Goal: Task Accomplishment & Management: Manage account settings

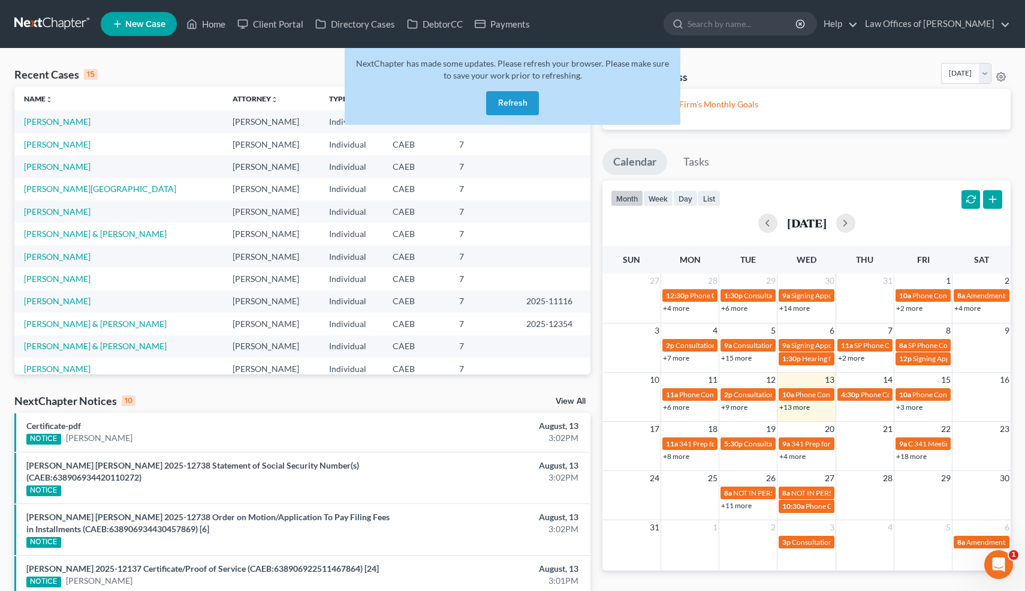
click at [505, 89] on div "NextChapter has made some updates. Please refresh your browser. Please make sur…" at bounding box center [513, 86] width 336 height 77
click at [507, 100] on button "Refresh" at bounding box center [512, 103] width 53 height 24
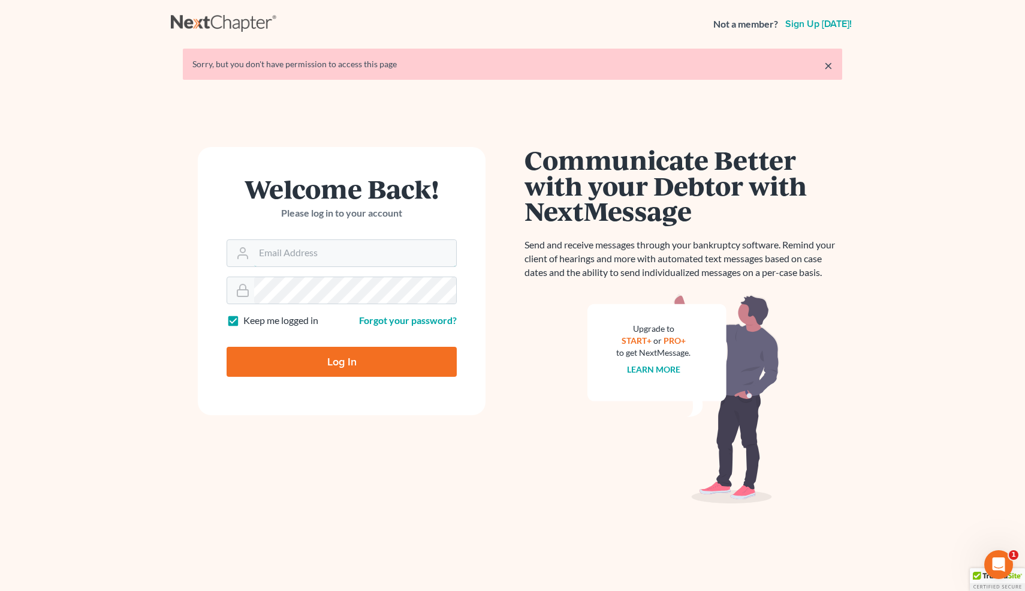
type input "[EMAIL_ADDRESS][DOMAIN_NAME]"
click at [341, 358] on input "Log In" at bounding box center [342, 362] width 230 height 30
type input "Thinking..."
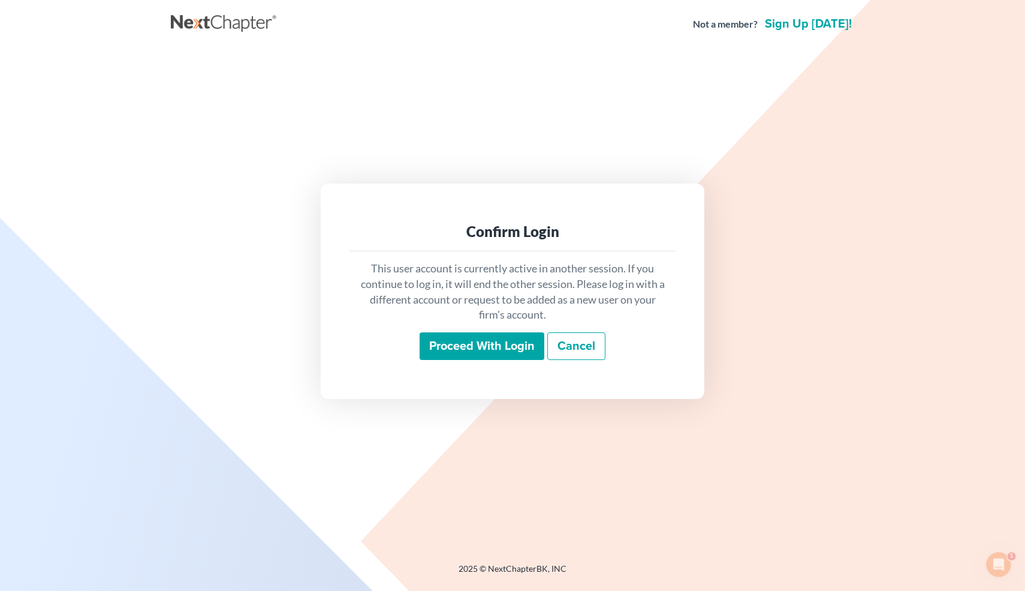
click at [460, 354] on input "Proceed with login" at bounding box center [482, 346] width 125 height 28
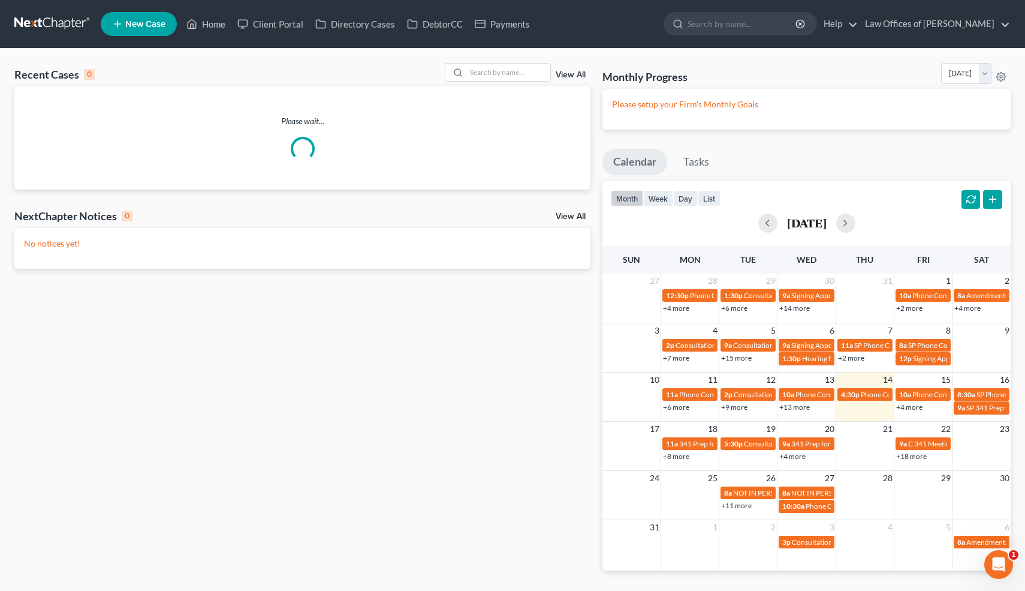
click at [703, 207] on div "month week day list" at bounding box center [666, 199] width 110 height 19
click at [712, 200] on button "list" at bounding box center [709, 198] width 23 height 16
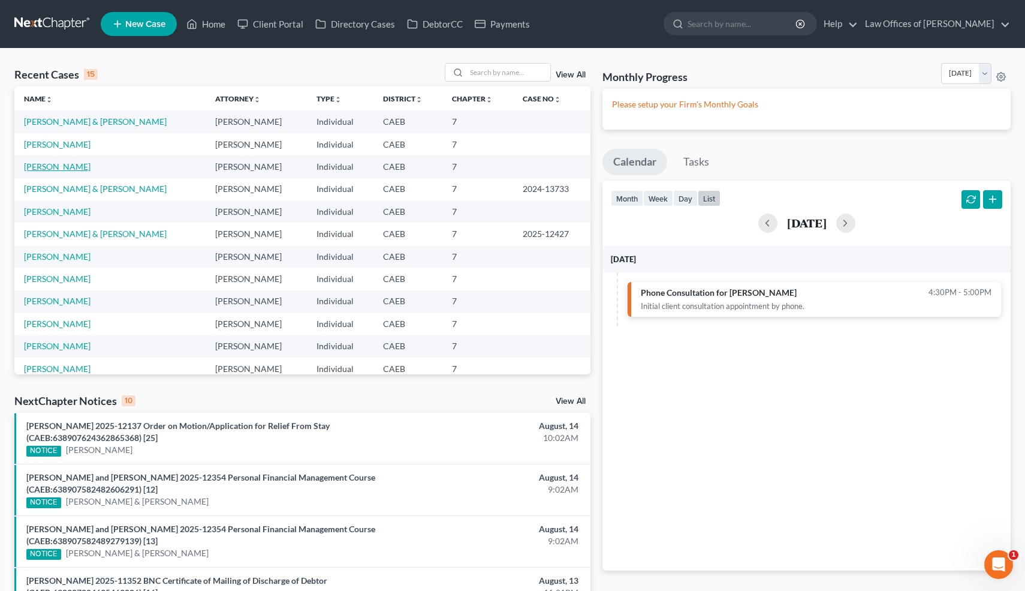
click at [53, 171] on link "Van Meter, David" at bounding box center [57, 166] width 67 height 10
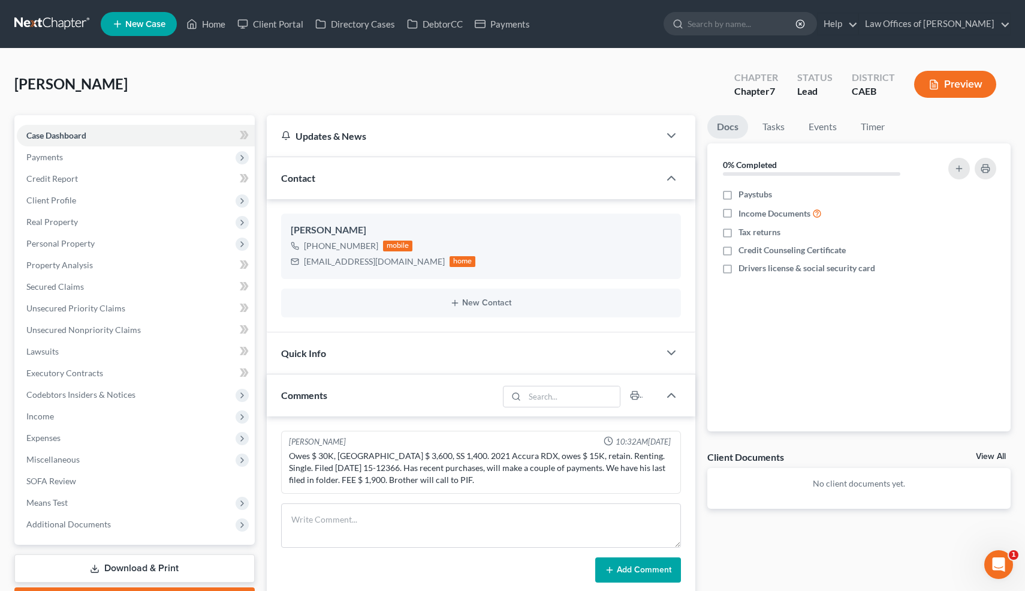
scroll to position [28, 0]
click at [350, 350] on div "Quick Info" at bounding box center [463, 352] width 393 height 41
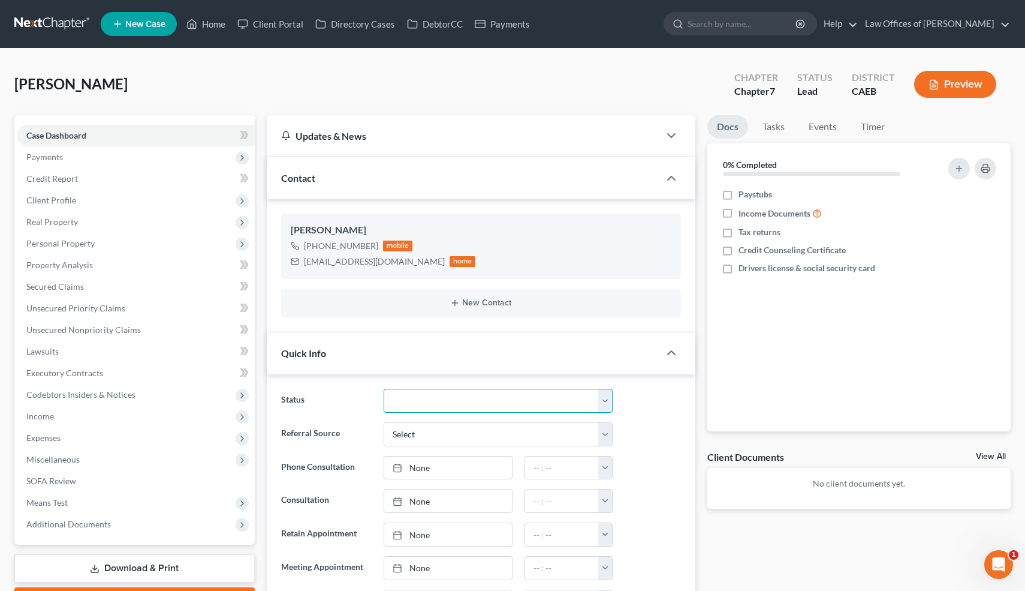
click at [412, 398] on select "Cancelled/Refund Closed Consultation Declined Discharged Filed Income Check In …" at bounding box center [498, 400] width 228 height 24
click at [827, 129] on link "Events" at bounding box center [822, 126] width 47 height 23
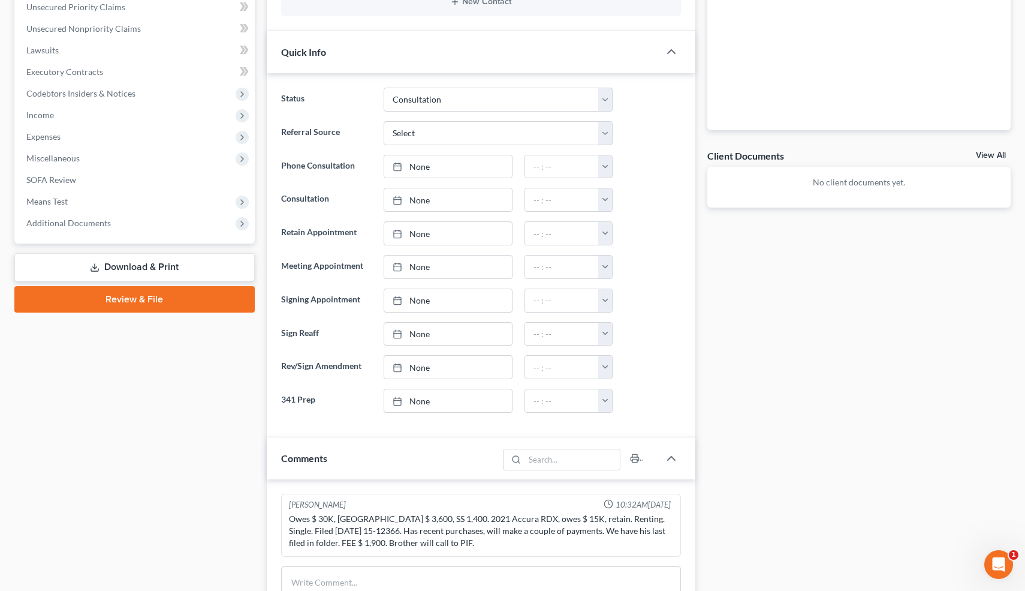
scroll to position [0, 0]
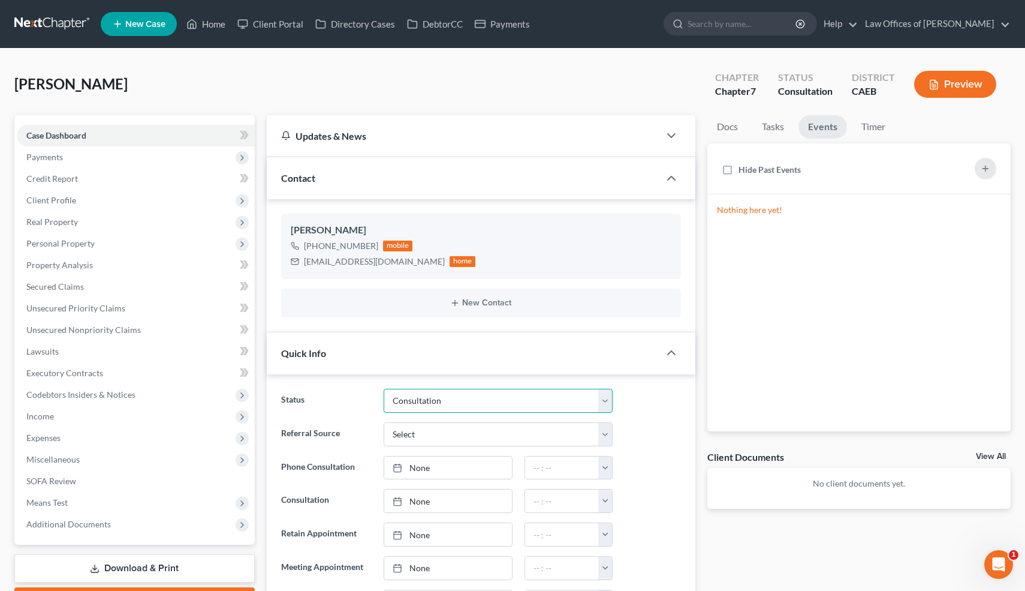
click at [492, 396] on select "Cancelled/Refund Closed Consultation Declined Discharged Filed Income Check In …" at bounding box center [498, 400] width 228 height 24
select select "10"
click at [216, 25] on link "Home" at bounding box center [205, 24] width 51 height 22
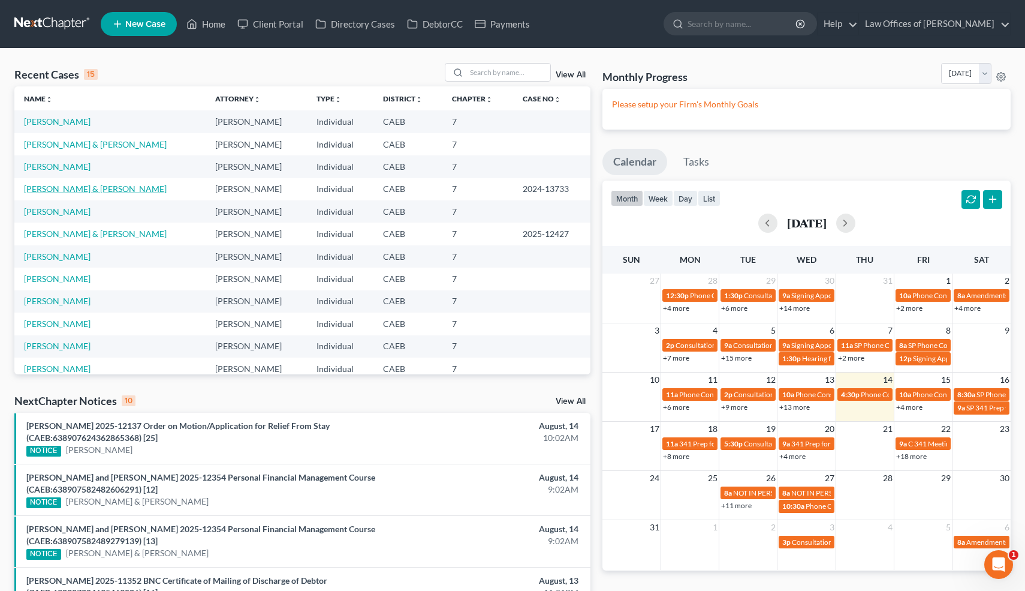
click at [86, 189] on link "Nguyen, Jay & Le, Sophia" at bounding box center [95, 188] width 143 height 10
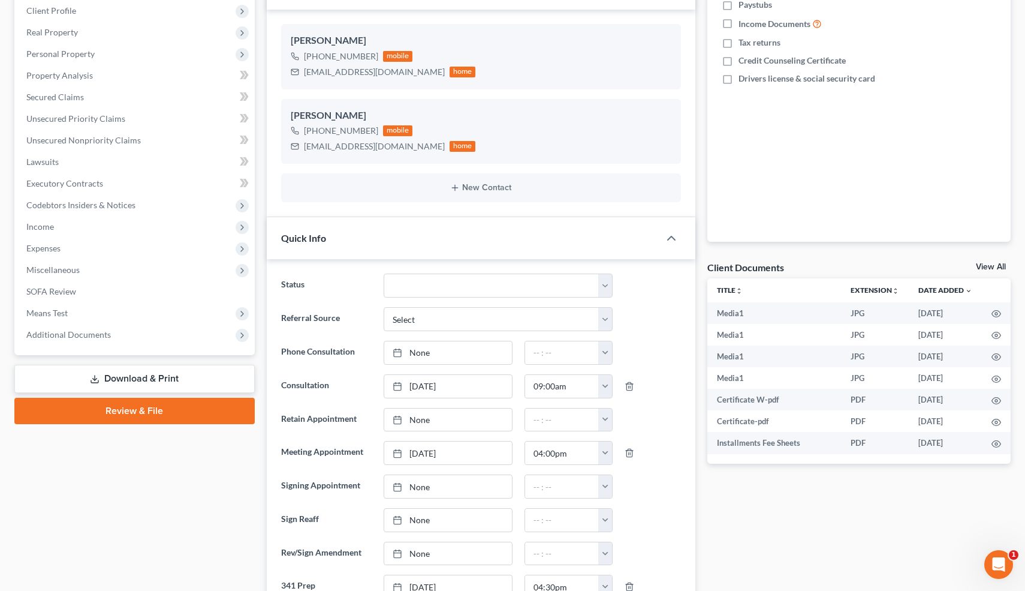
scroll to position [19, 0]
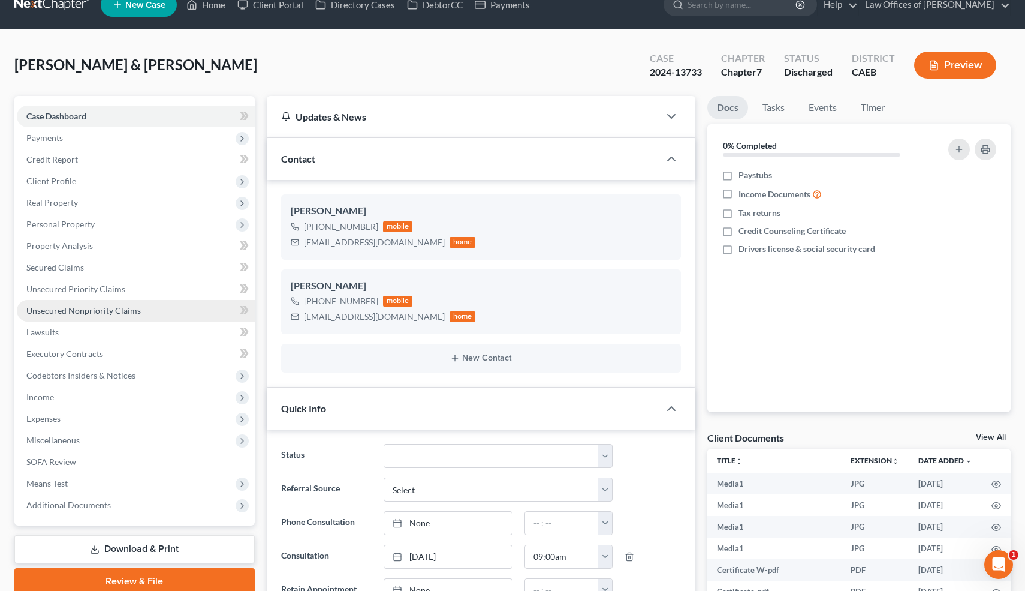
click at [119, 308] on span "Unsecured Nonpriority Claims" at bounding box center [83, 310] width 115 height 10
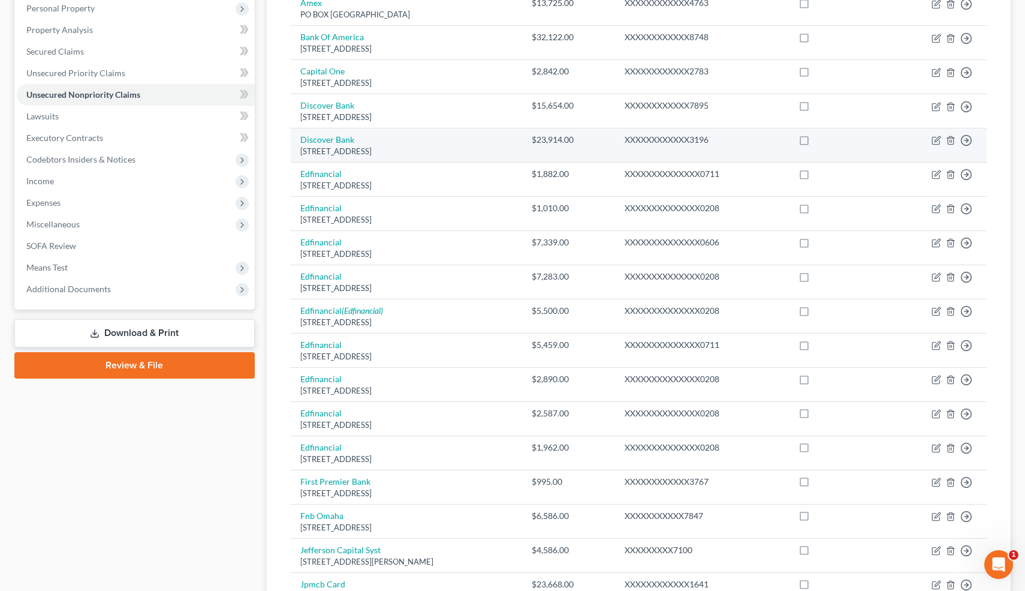
scroll to position [390, 0]
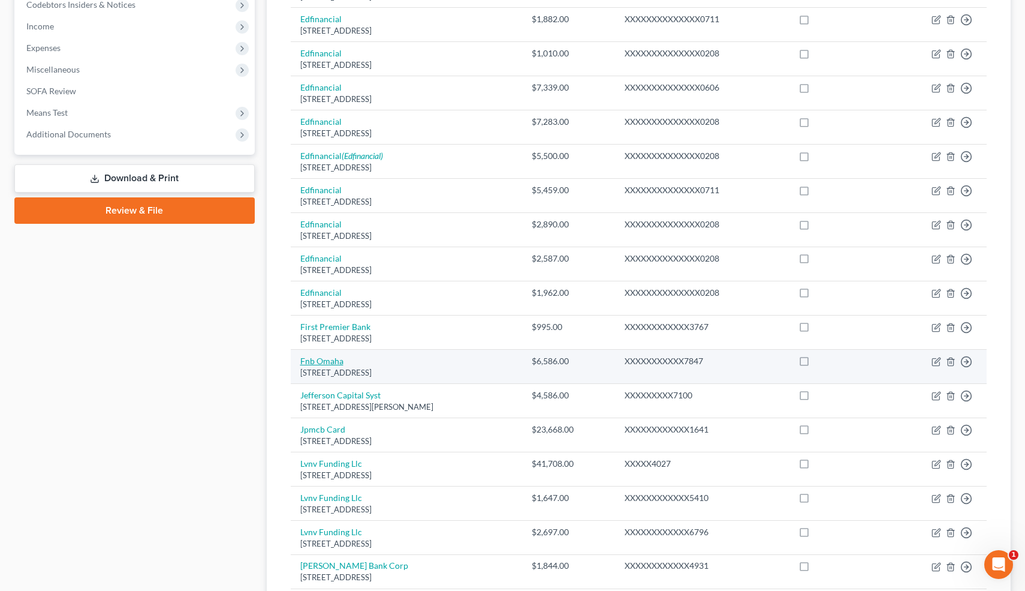
click at [324, 358] on link "Fnb Omaha" at bounding box center [321, 361] width 43 height 10
select select "30"
select select "2"
select select "0"
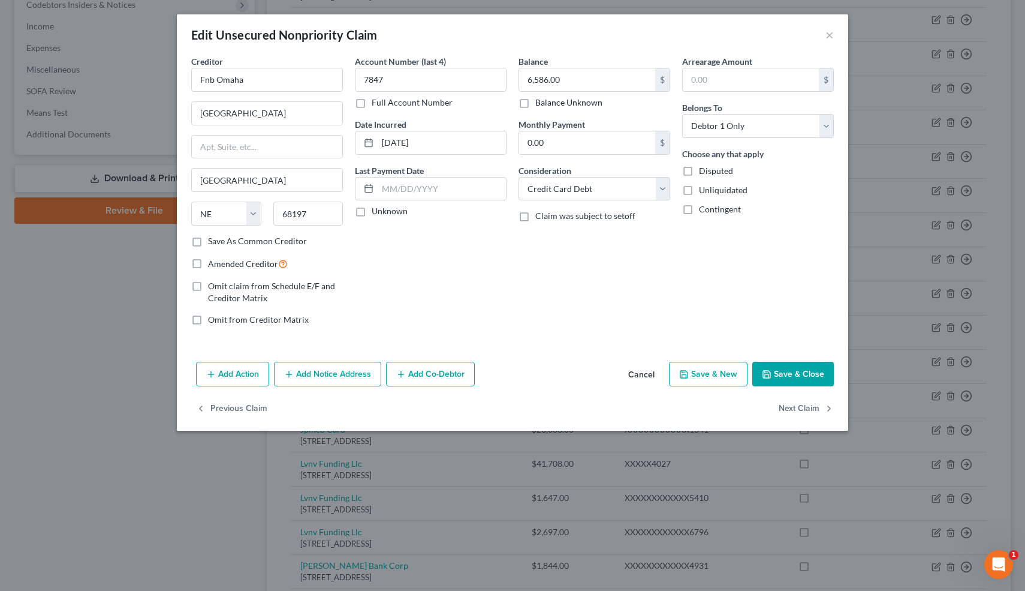
click at [643, 371] on button "Cancel" at bounding box center [642, 375] width 46 height 24
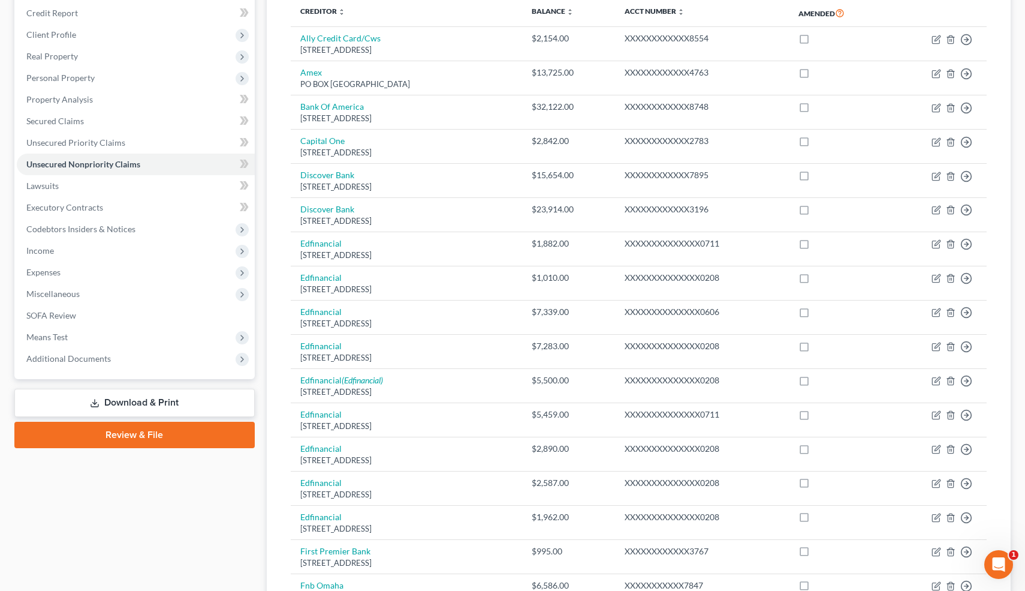
scroll to position [0, 0]
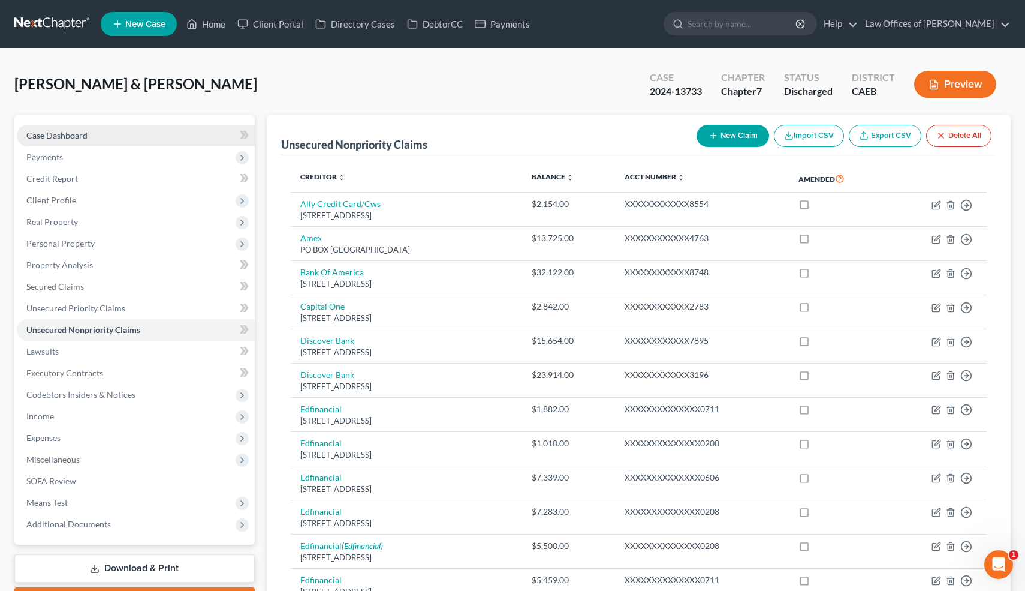
click at [83, 138] on span "Case Dashboard" at bounding box center [56, 135] width 61 height 10
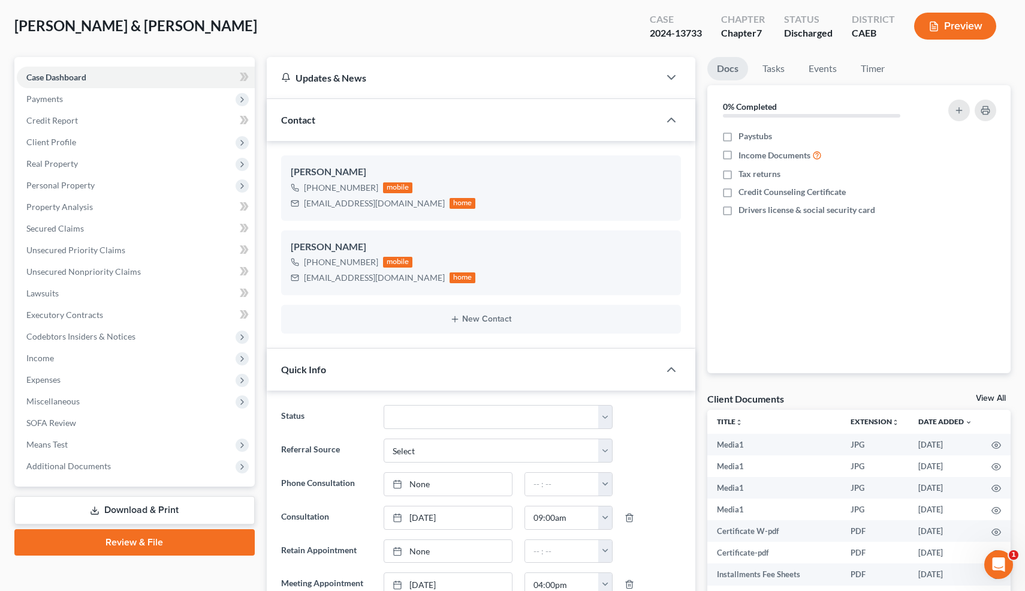
scroll to position [53, 0]
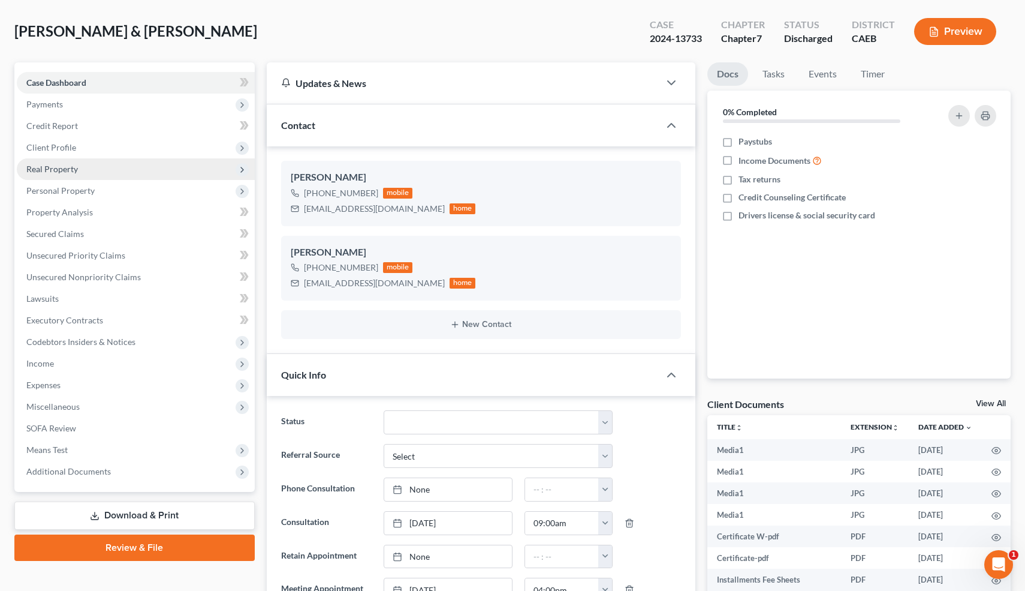
click at [53, 166] on span "Real Property" at bounding box center [52, 169] width 52 height 10
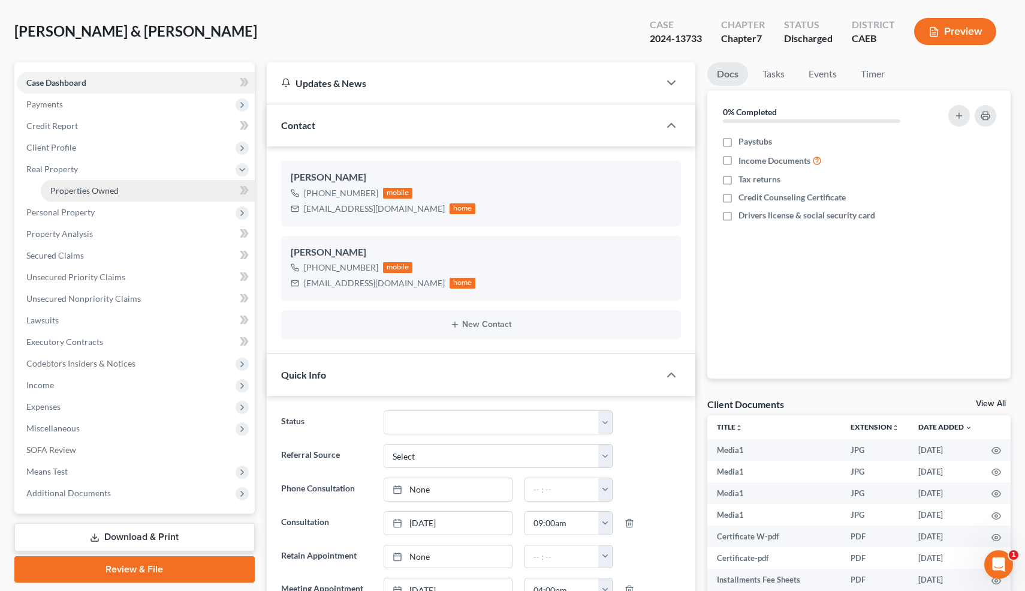
click at [64, 186] on span "Properties Owned" at bounding box center [84, 190] width 68 height 10
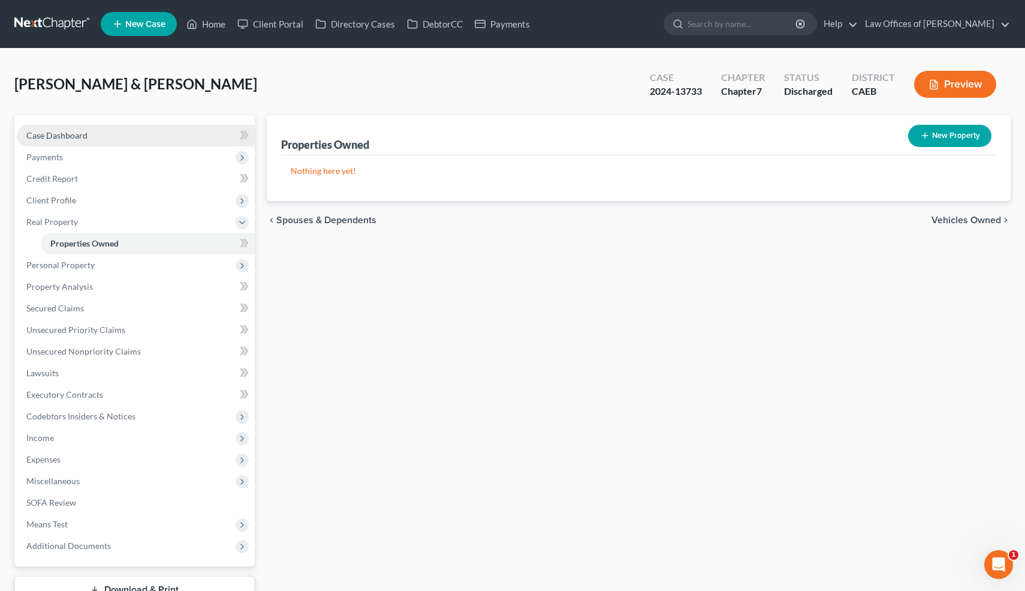
click at [79, 131] on span "Case Dashboard" at bounding box center [56, 135] width 61 height 10
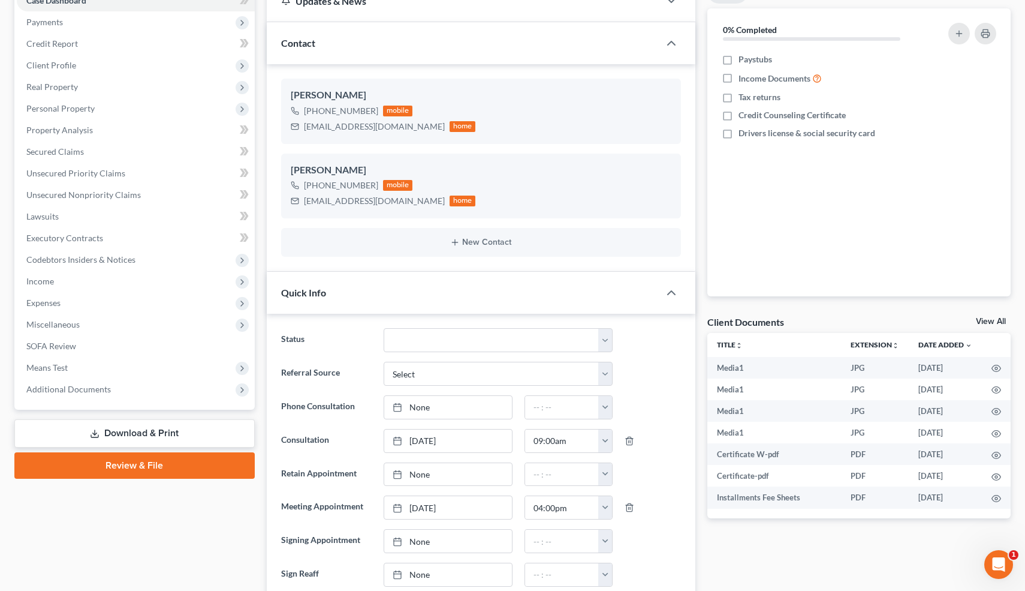
scroll to position [149, 0]
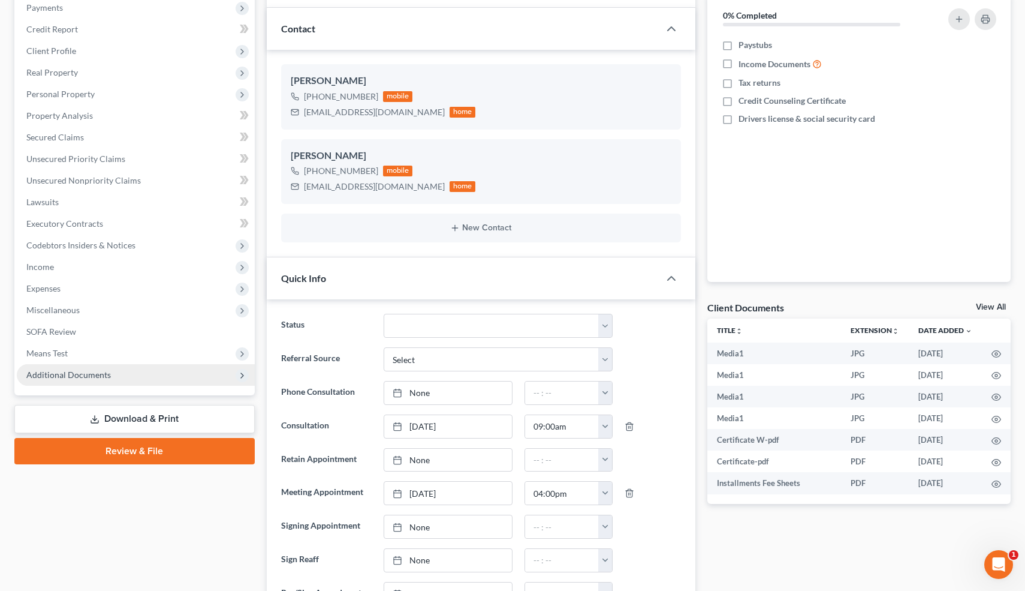
click at [88, 369] on span "Additional Documents" at bounding box center [68, 374] width 85 height 10
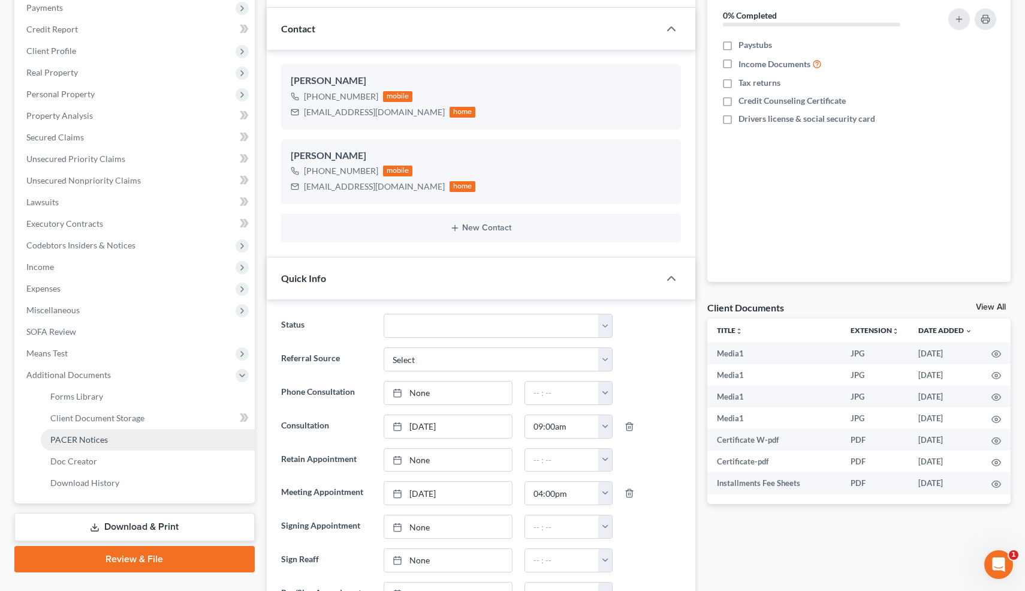
click at [85, 434] on span "PACER Notices" at bounding box center [79, 439] width 58 height 10
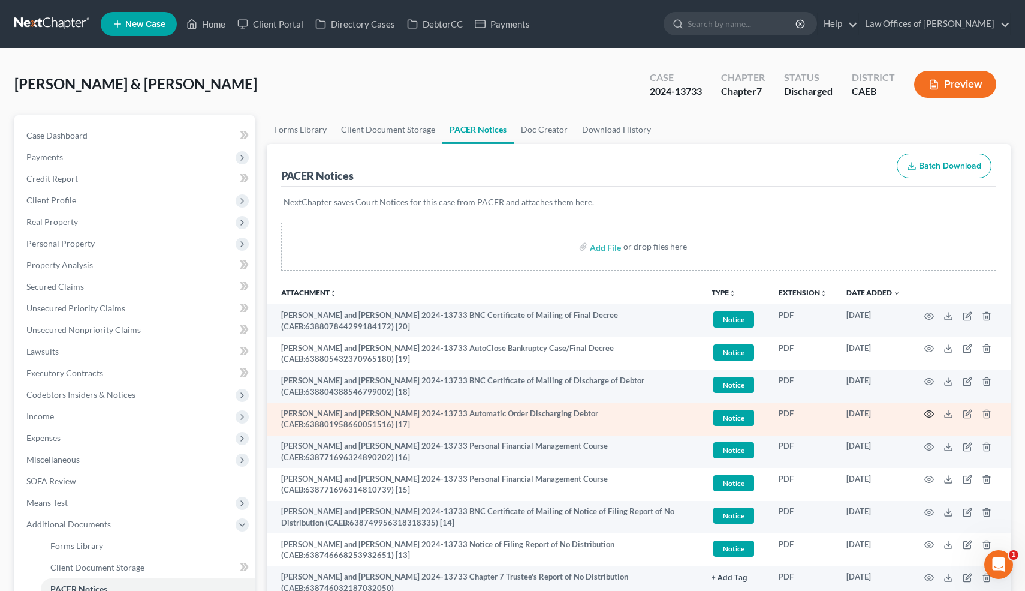
click at [932, 411] on icon "button" at bounding box center [929, 414] width 9 height 7
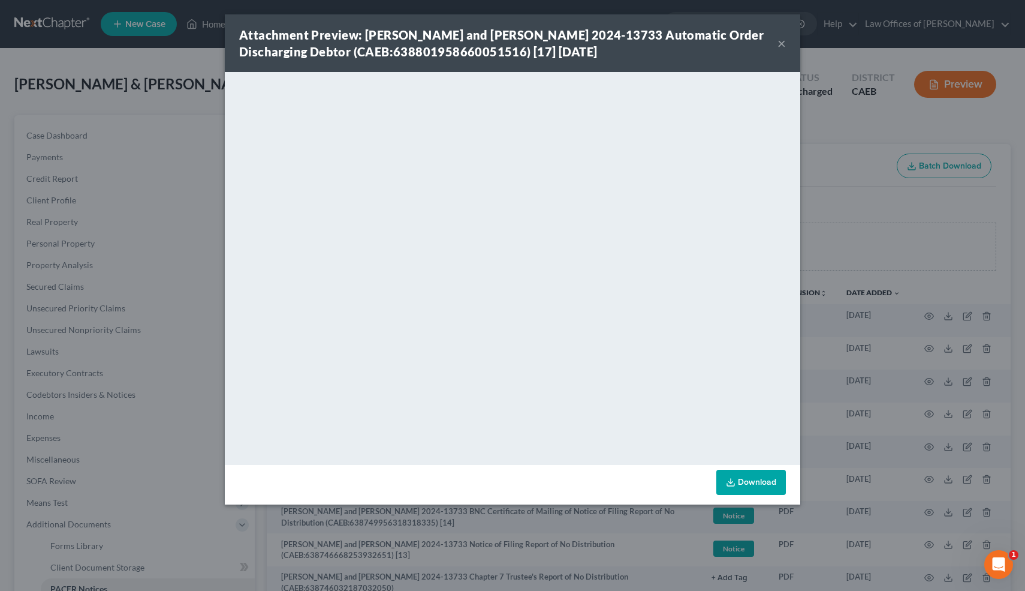
click at [782, 47] on button "×" at bounding box center [782, 43] width 8 height 14
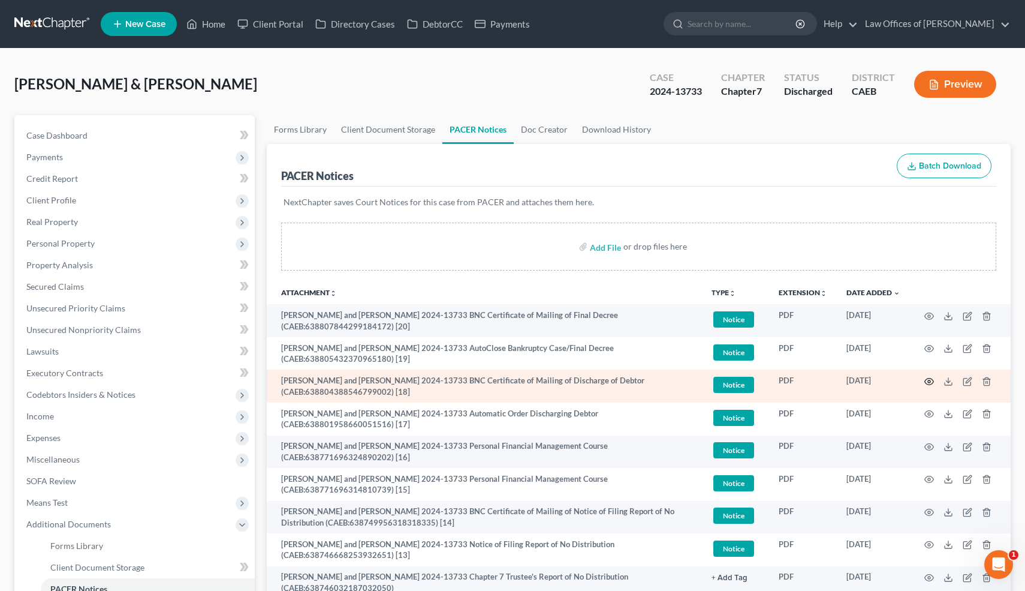
click at [928, 377] on icon "button" at bounding box center [929, 382] width 10 height 10
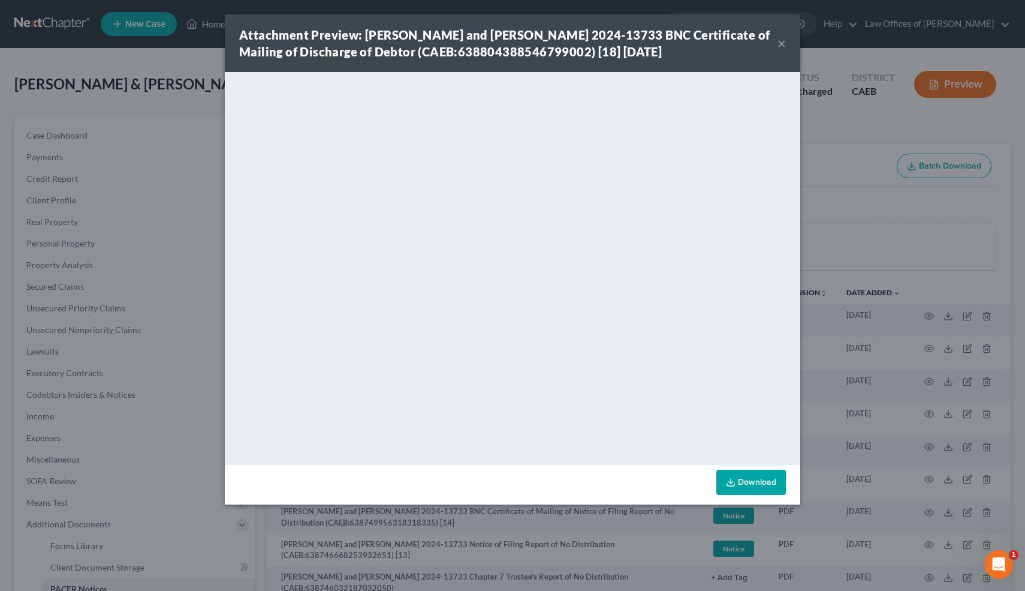
click at [770, 480] on link "Download" at bounding box center [751, 481] width 70 height 25
click at [782, 45] on button "×" at bounding box center [782, 43] width 8 height 14
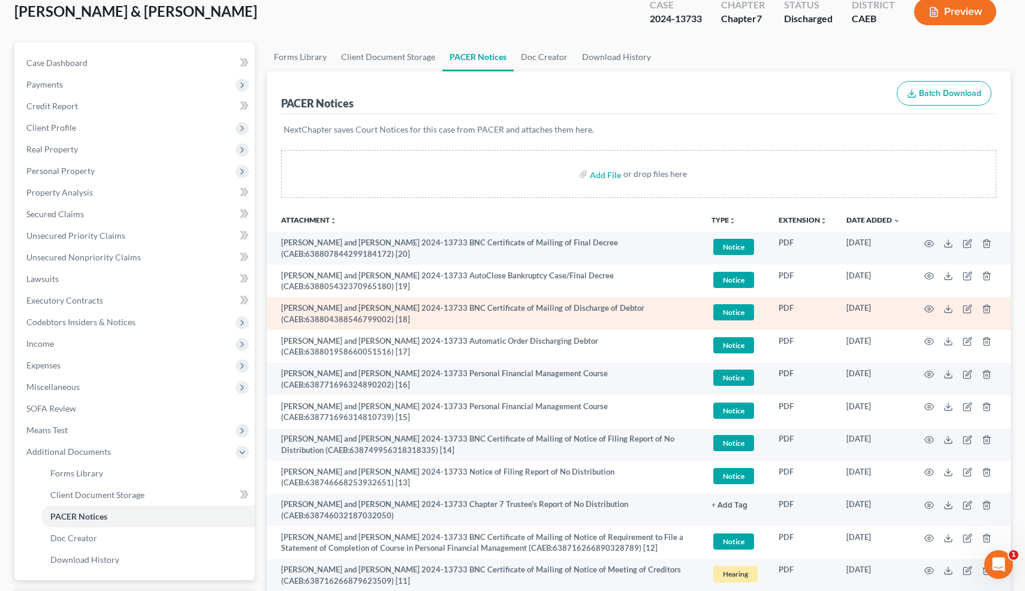
scroll to position [76, 0]
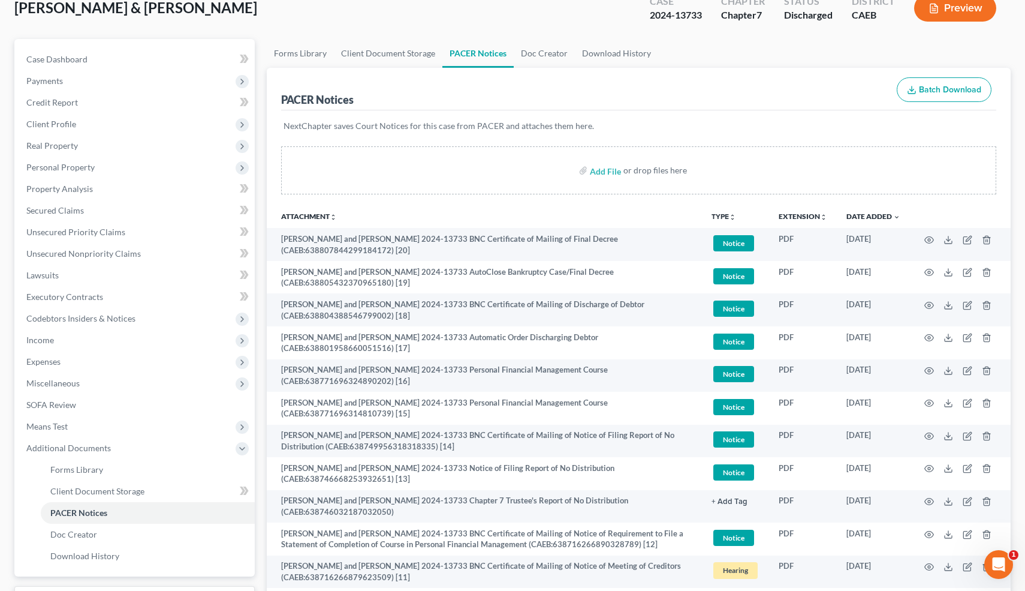
click at [76, 70] on li "Payments Invoices Payments" at bounding box center [136, 81] width 238 height 22
click at [74, 59] on span "Case Dashboard" at bounding box center [56, 59] width 61 height 10
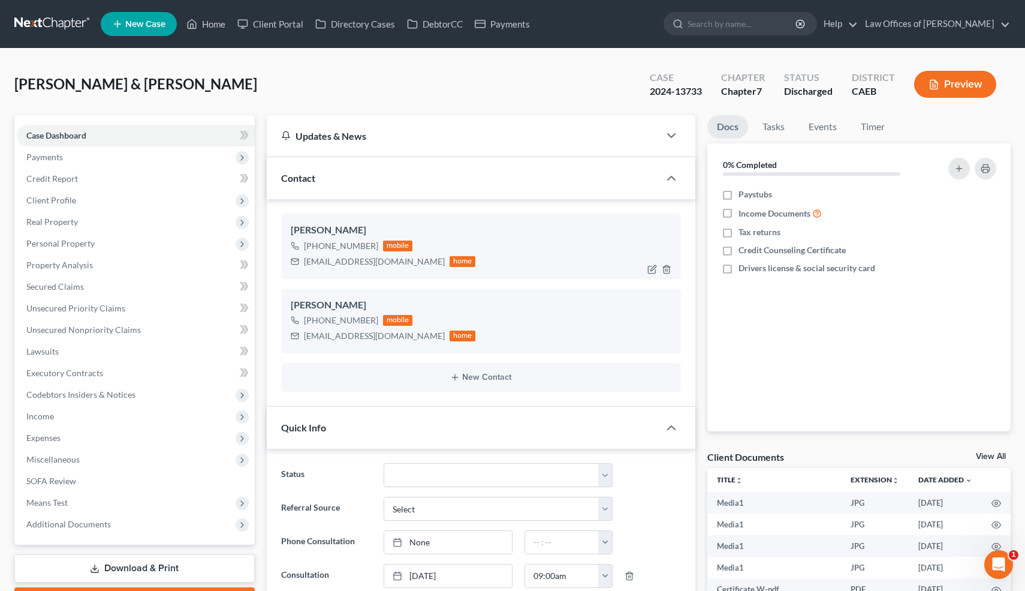
scroll to position [8613, 0]
click at [302, 262] on div "connect2jn@gmail.com home" at bounding box center [383, 262] width 185 height 16
drag, startPoint x: 304, startPoint y: 262, endPoint x: 383, endPoint y: 267, distance: 79.3
click at [383, 267] on div "connect2jn@gmail.com home" at bounding box center [383, 262] width 185 height 16
copy div "connect2jn@gmail.com"
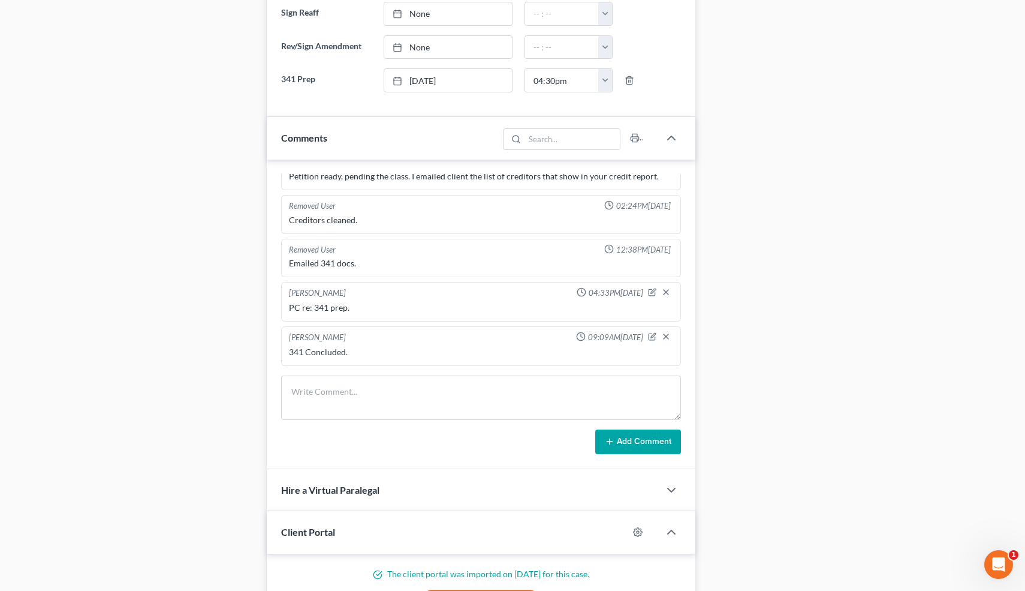
scroll to position [697, 0]
click at [337, 416] on textarea at bounding box center [481, 396] width 400 height 44
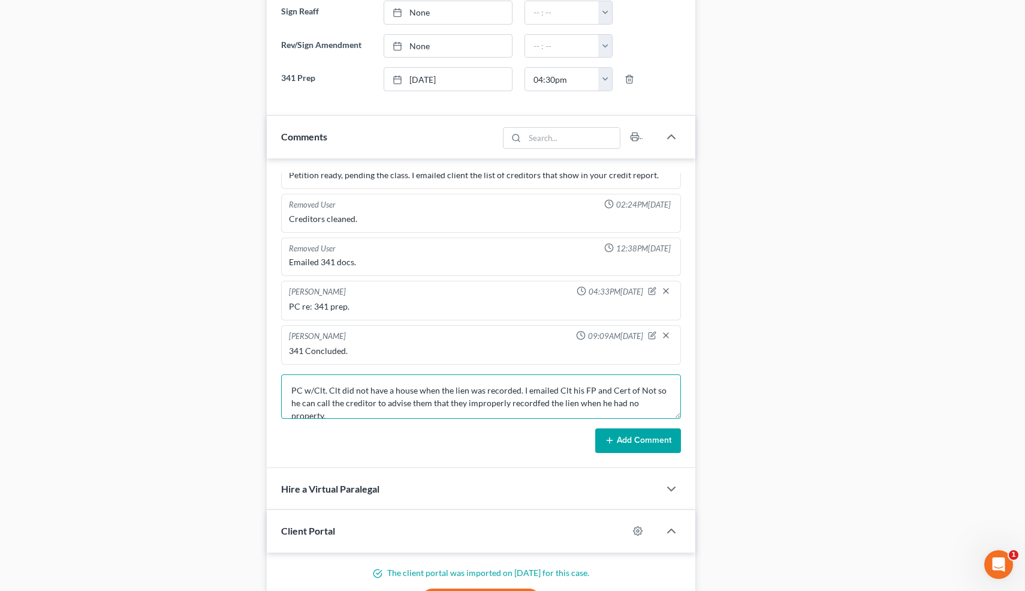
click at [525, 404] on textarea "PC w/Clt. Clt did not have a house when the lien was recorded. I emailed Clt hi…" at bounding box center [481, 396] width 400 height 44
type textarea "PC w/Clt. Clt did not have a house when the lien was recorded. I emailed Clt hi…"
click at [626, 441] on button "Add Comment" at bounding box center [638, 440] width 86 height 25
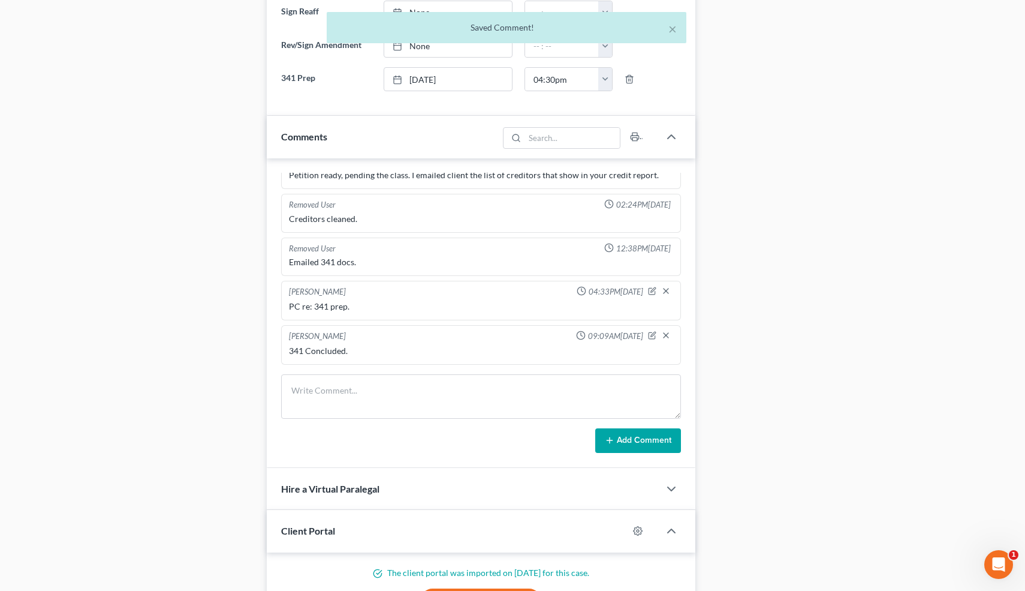
scroll to position [1111, 0]
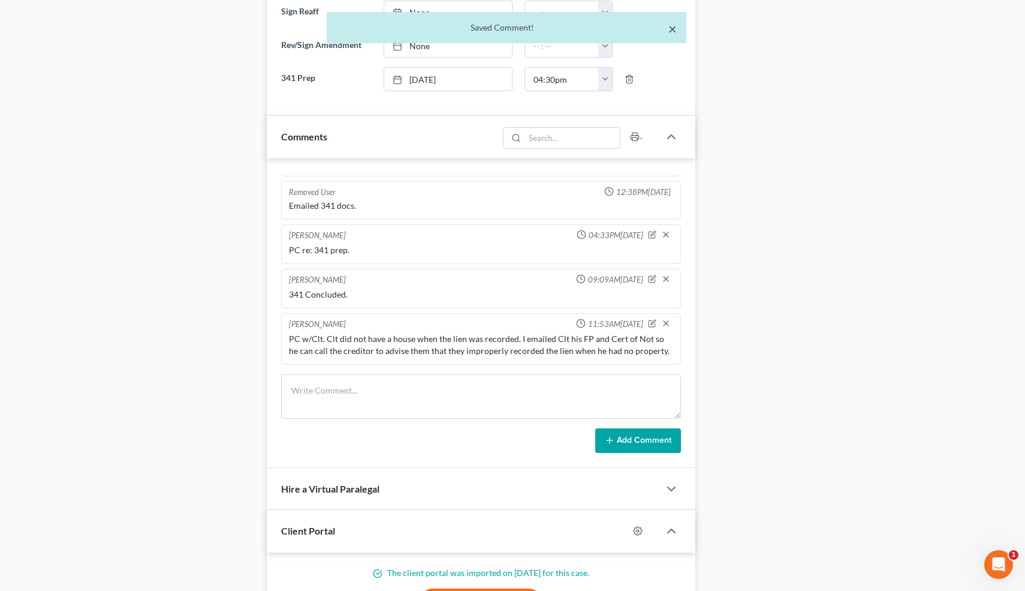
click at [673, 28] on button "×" at bounding box center [672, 29] width 8 height 14
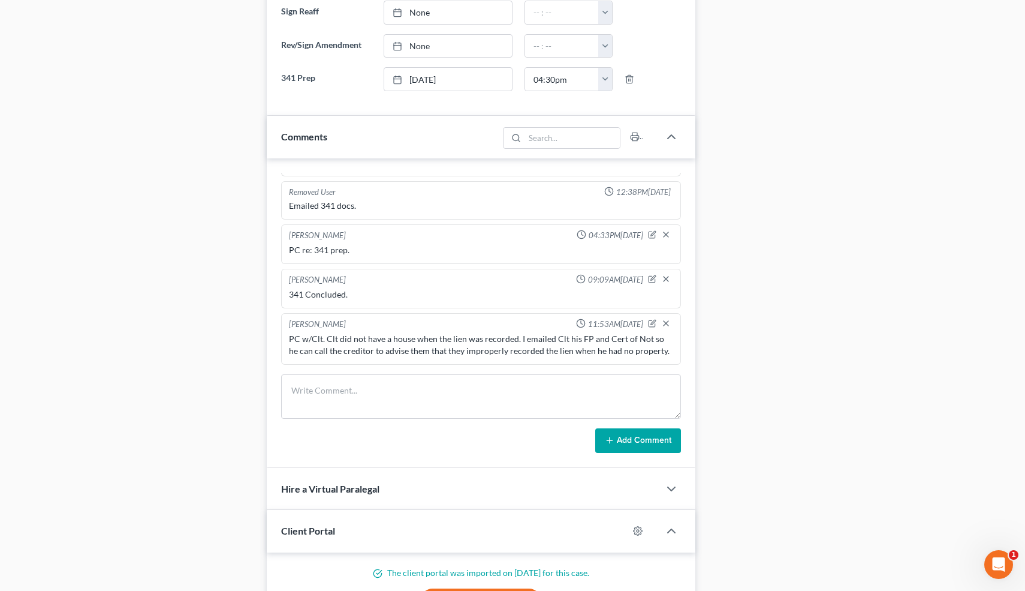
scroll to position [0, 0]
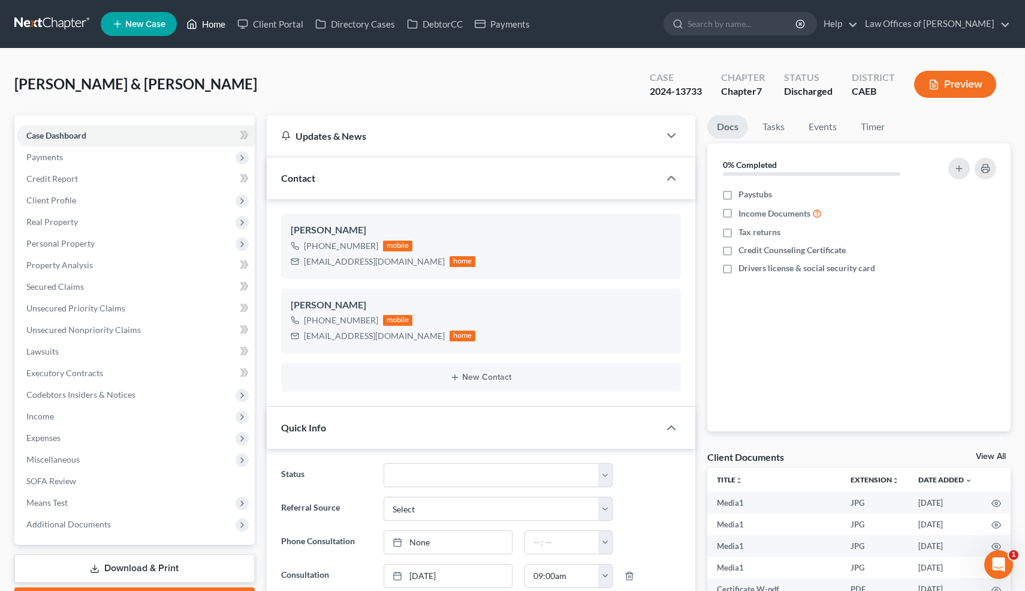
click at [212, 28] on link "Home" at bounding box center [205, 24] width 51 height 22
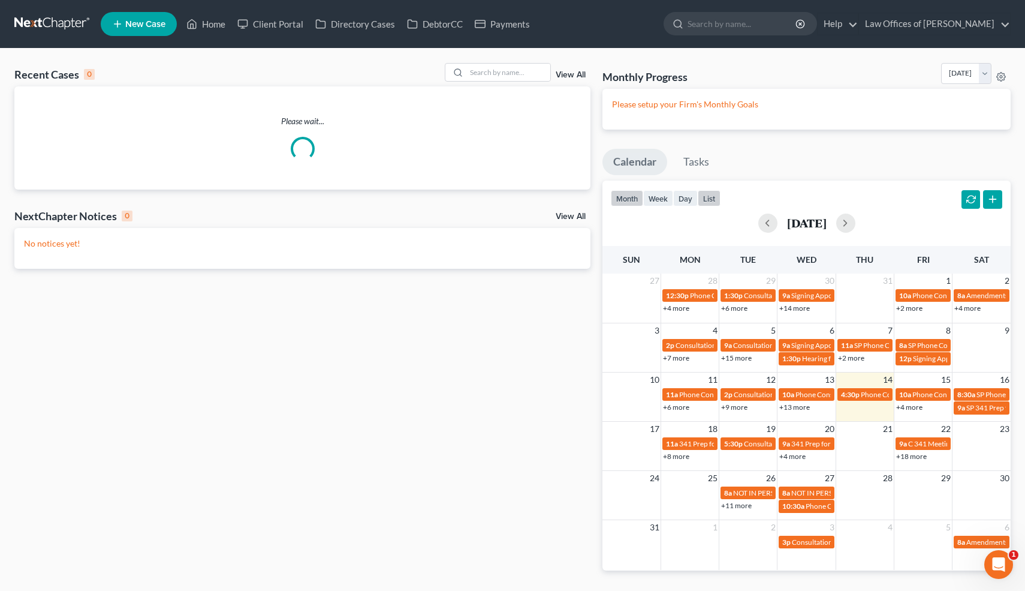
click at [709, 197] on button "list" at bounding box center [709, 198] width 23 height 16
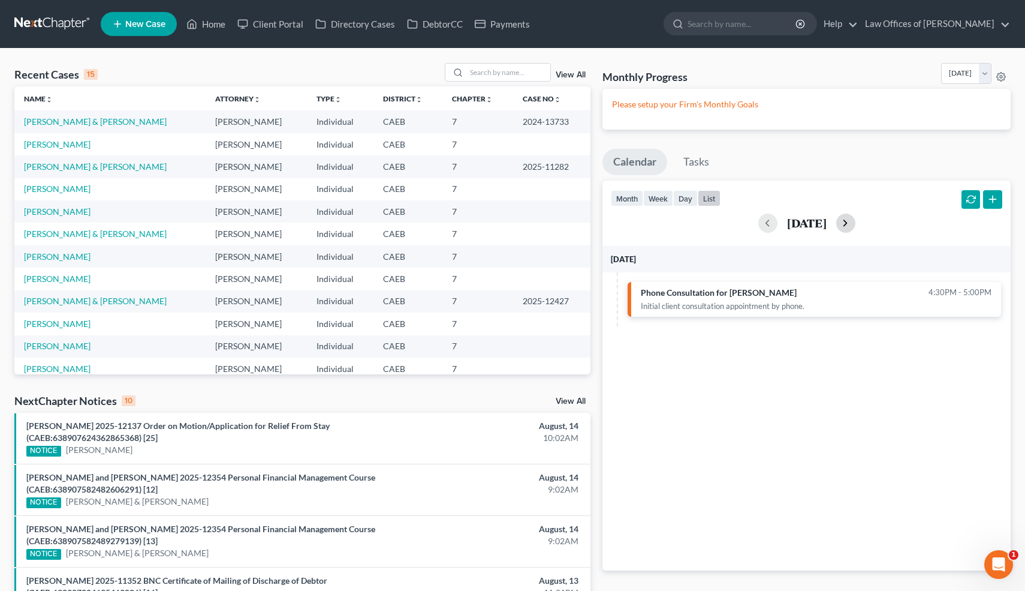
click at [856, 222] on button "button" at bounding box center [845, 222] width 19 height 19
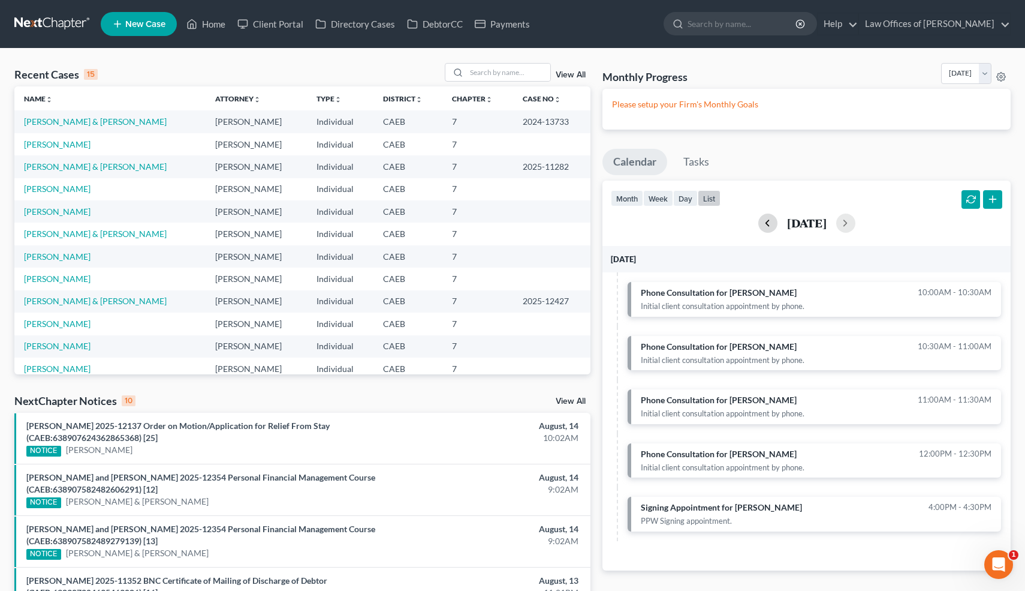
click at [758, 224] on button "button" at bounding box center [767, 222] width 19 height 19
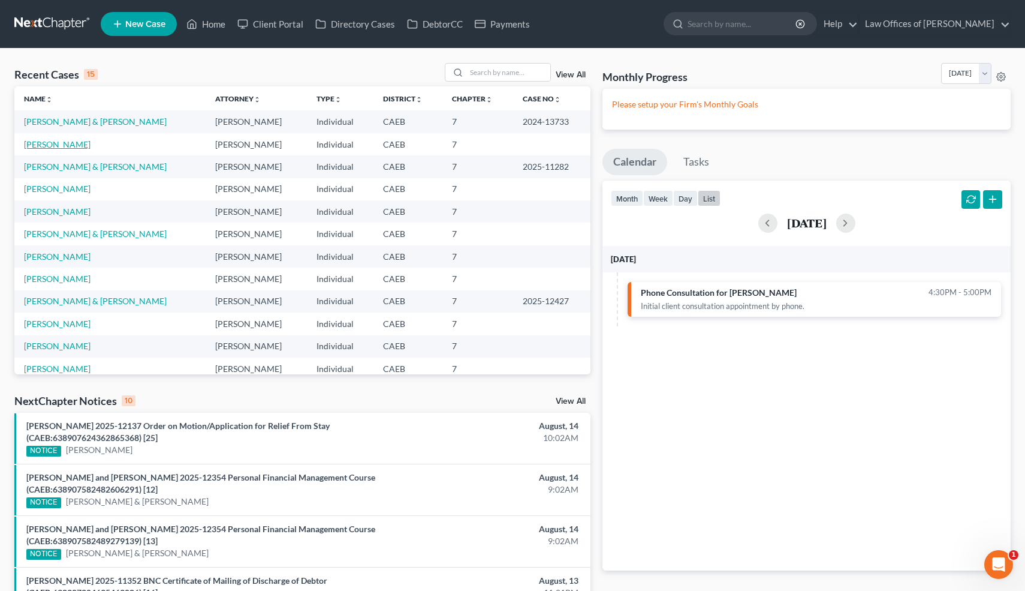
click at [71, 146] on link "Simpson, Amanda" at bounding box center [57, 144] width 67 height 10
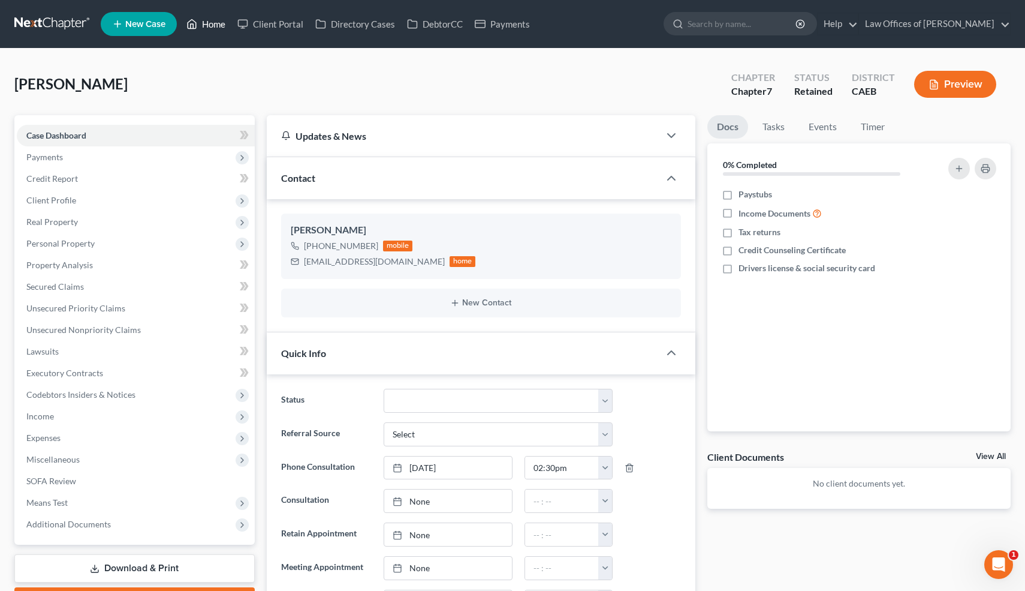
click at [214, 24] on link "Home" at bounding box center [205, 24] width 51 height 22
